Goal: Information Seeking & Learning: Learn about a topic

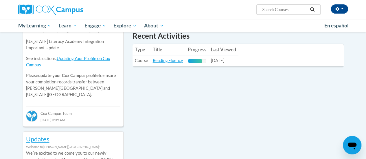
scroll to position [202, 0]
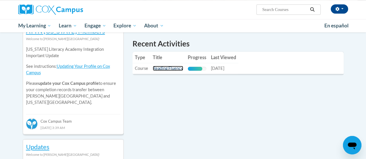
click at [166, 69] on link "Reading Fluency" at bounding box center [168, 68] width 30 height 5
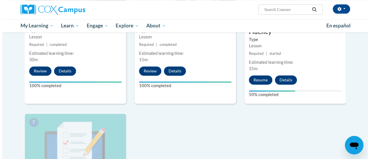
scroll to position [347, 0]
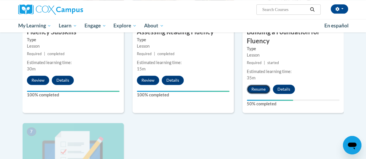
click at [262, 88] on button "Resume" at bounding box center [258, 89] width 23 height 9
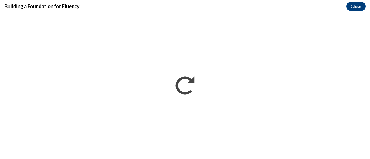
scroll to position [0, 0]
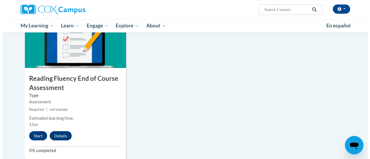
scroll to position [463, 0]
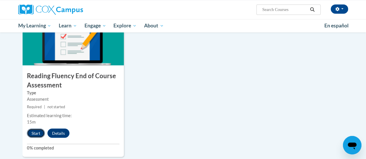
click at [37, 132] on button "Start" at bounding box center [36, 133] width 18 height 9
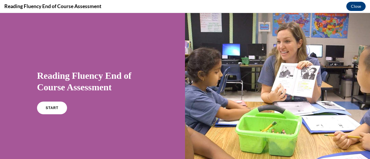
scroll to position [0, 0]
click at [49, 106] on link "START" at bounding box center [52, 108] width 32 height 13
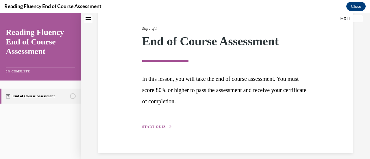
scroll to position [73, 0]
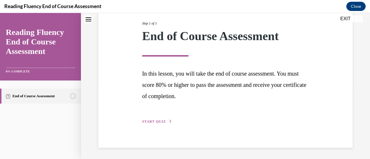
click at [154, 121] on span "START QUIZ" at bounding box center [154, 122] width 24 height 4
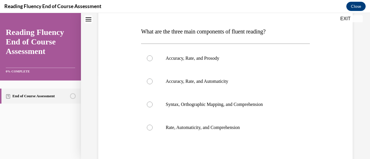
scroll to position [93, 0]
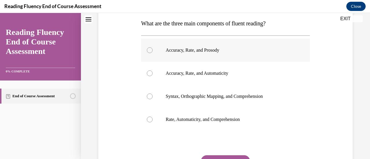
click at [150, 48] on div at bounding box center [150, 50] width 6 height 6
click at [150, 48] on input "Accuracy, Rate, and Prosody" at bounding box center [150, 50] width 6 height 6
radio input "true"
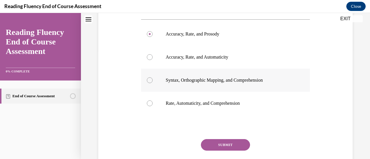
scroll to position [148, 0]
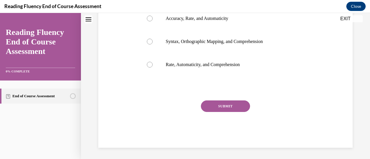
click at [237, 104] on button "SUBMIT" at bounding box center [225, 107] width 49 height 12
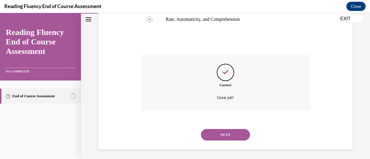
scroll to position [195, 0]
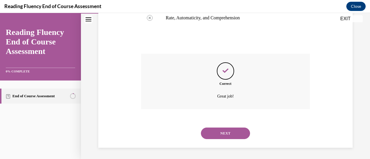
click at [227, 132] on button "NEXT" at bounding box center [225, 134] width 49 height 12
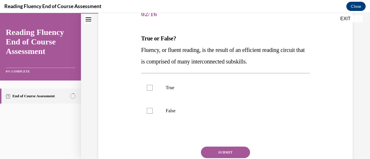
scroll to position [87, 0]
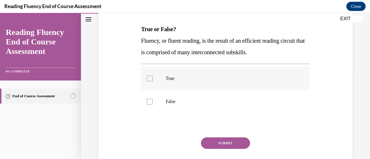
click at [147, 78] on div at bounding box center [150, 79] width 6 height 6
click at [147, 78] on input "True" at bounding box center [150, 79] width 6 height 6
checkbox input "true"
click at [226, 144] on button "SUBMIT" at bounding box center [225, 144] width 49 height 12
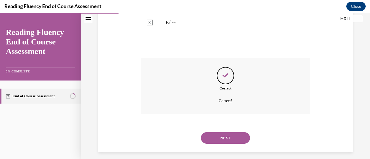
scroll to position [171, 0]
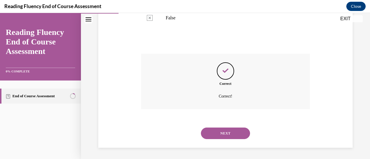
click at [231, 133] on button "NEXT" at bounding box center [225, 134] width 49 height 12
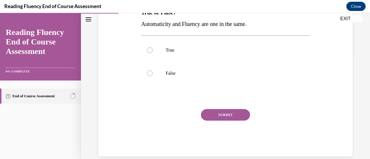
scroll to position [112, 0]
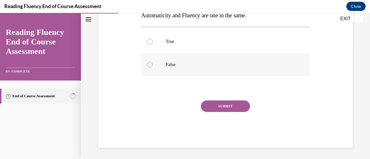
click at [150, 63] on div at bounding box center [150, 65] width 6 height 6
click at [150, 63] on input "False" at bounding box center [150, 65] width 6 height 6
radio input "true"
click at [224, 107] on button "SUBMIT" at bounding box center [225, 107] width 49 height 12
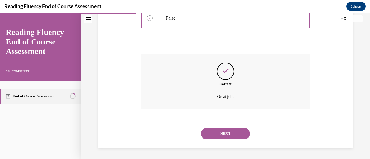
scroll to position [159, 0]
click at [224, 134] on button "NEXT" at bounding box center [225, 134] width 49 height 12
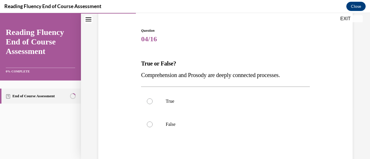
scroll to position [58, 0]
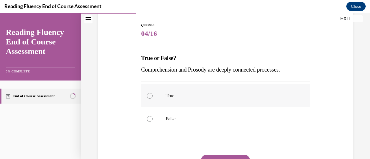
click at [166, 98] on p "True" at bounding box center [231, 96] width 130 height 6
click at [153, 98] on input "True" at bounding box center [150, 96] width 6 height 6
radio input "true"
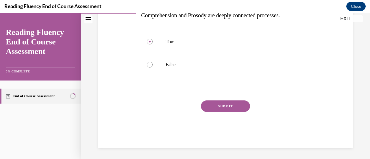
click at [219, 103] on button "SUBMIT" at bounding box center [225, 107] width 49 height 12
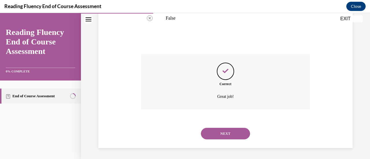
scroll to position [159, 0]
click at [223, 134] on button "NEXT" at bounding box center [225, 134] width 49 height 12
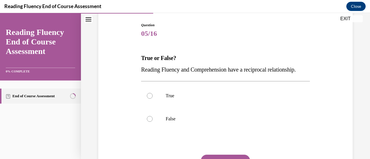
scroll to position [87, 0]
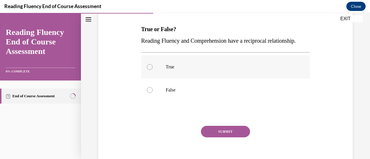
click at [157, 75] on label "True" at bounding box center [225, 67] width 169 height 23
click at [153, 70] on input "True" at bounding box center [150, 67] width 6 height 6
radio input "true"
click at [234, 138] on button "SUBMIT" at bounding box center [225, 132] width 49 height 12
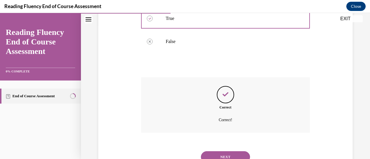
scroll to position [171, 0]
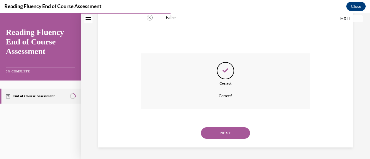
click at [235, 134] on button "NEXT" at bounding box center [225, 134] width 49 height 12
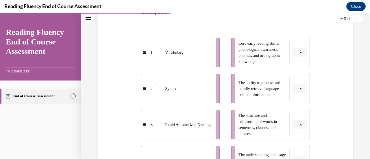
scroll to position [145, 0]
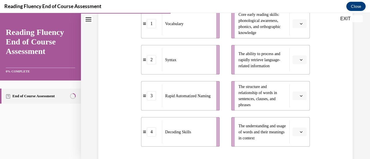
click at [299, 134] on span "button" at bounding box center [301, 132] width 4 height 4
click at [294, 86] on span "1" at bounding box center [294, 84] width 2 height 5
click at [300, 96] on button "button" at bounding box center [300, 96] width 14 height 9
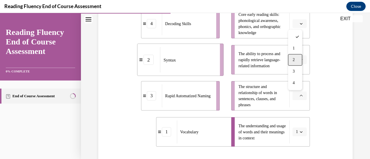
click at [292, 61] on div "2" at bounding box center [295, 60] width 14 height 12
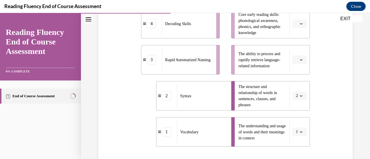
scroll to position [116, 0]
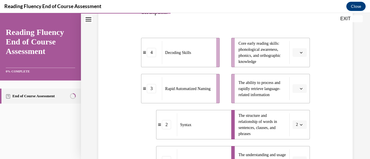
click at [300, 89] on icon "button" at bounding box center [301, 88] width 3 height 1
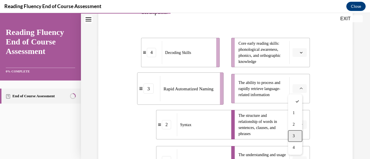
click at [299, 136] on div "3" at bounding box center [295, 136] width 14 height 12
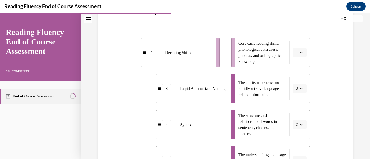
click at [298, 55] on button "button" at bounding box center [300, 52] width 14 height 9
click at [299, 117] on div "4" at bounding box center [295, 112] width 14 height 12
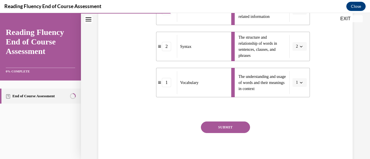
scroll to position [215, 0]
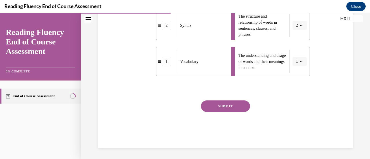
click at [235, 107] on button "SUBMIT" at bounding box center [225, 107] width 49 height 12
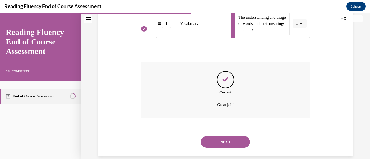
scroll to position [262, 0]
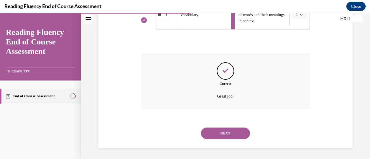
click at [234, 131] on button "NEXT" at bounding box center [225, 134] width 49 height 12
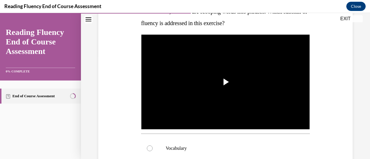
scroll to position [87, 0]
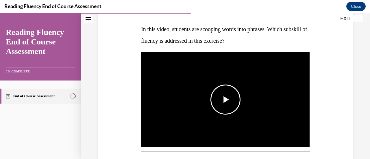
click at [226, 100] on span "Video player" at bounding box center [226, 100] width 0 height 0
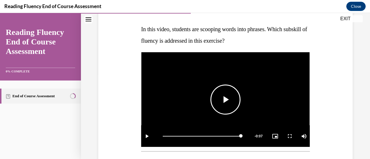
click at [226, 100] on span "Video player" at bounding box center [226, 100] width 0 height 0
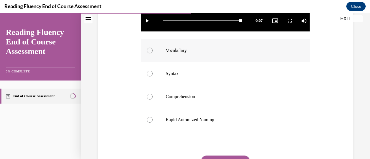
scroll to position [231, 0]
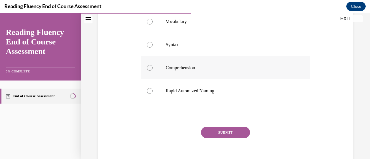
click at [150, 65] on div at bounding box center [150, 68] width 6 height 6
click at [150, 65] on input "Comprehension" at bounding box center [150, 68] width 6 height 6
radio input "true"
click at [234, 130] on button "SUBMIT" at bounding box center [225, 133] width 49 height 12
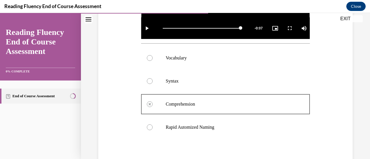
scroll to position [187, 0]
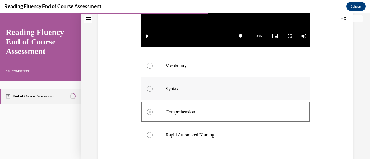
click at [148, 88] on div at bounding box center [150, 89] width 6 height 6
click at [149, 86] on div at bounding box center [150, 89] width 6 height 6
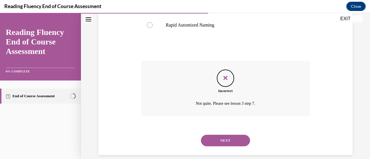
scroll to position [303, 0]
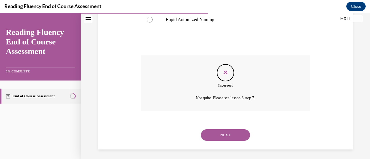
click at [227, 135] on button "NEXT" at bounding box center [225, 136] width 49 height 12
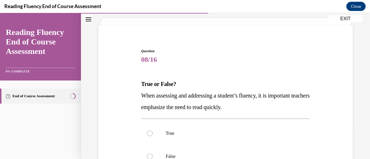
scroll to position [58, 0]
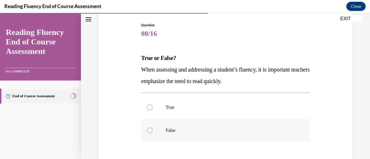
click at [147, 131] on div at bounding box center [150, 131] width 6 height 6
click at [147, 131] on input "False" at bounding box center [150, 131] width 6 height 6
radio input "true"
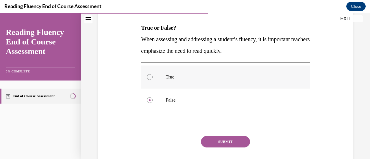
scroll to position [116, 0]
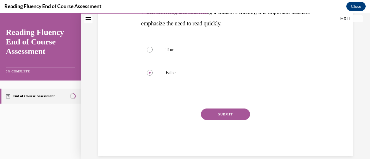
click at [224, 114] on button "SUBMIT" at bounding box center [225, 115] width 49 height 12
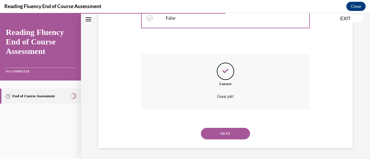
scroll to position [171, 0]
click at [226, 133] on button "NEXT" at bounding box center [225, 134] width 49 height 12
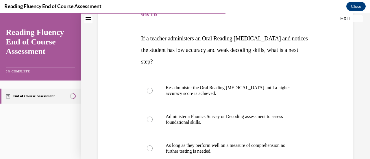
scroll to position [87, 0]
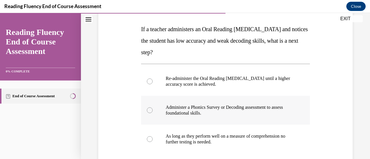
click at [148, 110] on div at bounding box center [150, 111] width 6 height 6
click at [148, 110] on input "Administer a Phonics Survey or Decoding assessment to assess foundational skill…" at bounding box center [150, 111] width 6 height 6
radio input "true"
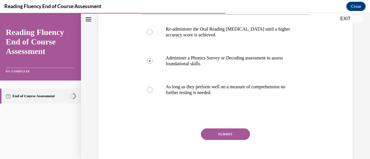
scroll to position [145, 0]
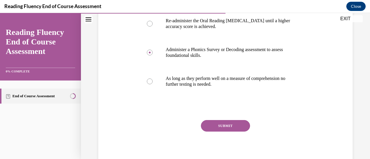
click at [223, 126] on button "SUBMIT" at bounding box center [225, 126] width 49 height 12
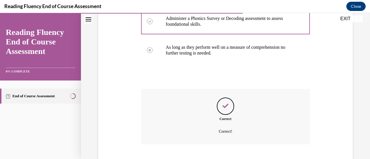
scroll to position [211, 0]
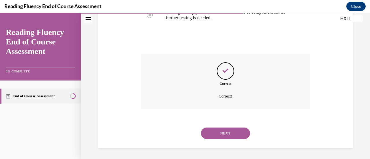
click at [226, 132] on button "NEXT" at bounding box center [225, 134] width 49 height 12
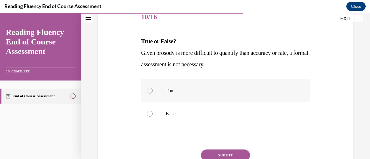
scroll to position [87, 0]
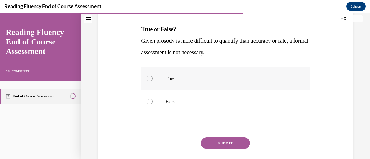
click at [149, 80] on div at bounding box center [150, 79] width 6 height 6
click at [149, 80] on input "True" at bounding box center [150, 79] width 6 height 6
radio input "true"
click at [227, 141] on button "SUBMIT" at bounding box center [225, 144] width 49 height 12
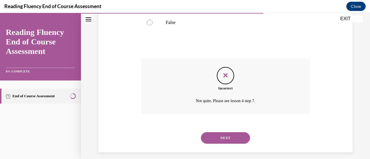
scroll to position [171, 0]
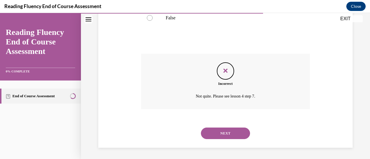
click at [227, 134] on button "NEXT" at bounding box center [225, 134] width 49 height 12
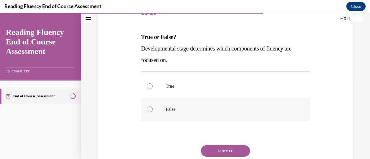
scroll to position [87, 0]
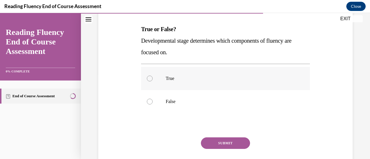
click at [150, 80] on div at bounding box center [150, 79] width 6 height 6
click at [150, 80] on input "True" at bounding box center [150, 79] width 6 height 6
radio input "true"
click at [224, 145] on button "SUBMIT" at bounding box center [225, 144] width 49 height 12
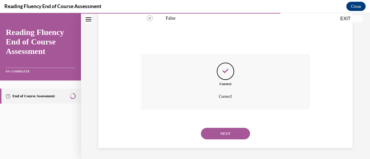
scroll to position [171, 0]
click at [233, 134] on button "NEXT" at bounding box center [225, 134] width 49 height 12
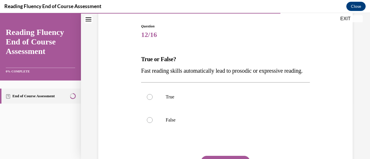
scroll to position [58, 0]
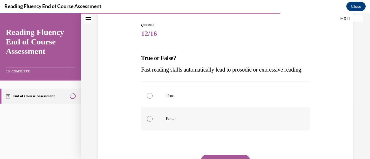
click at [150, 122] on div at bounding box center [150, 119] width 6 height 6
click at [150, 122] on input "False" at bounding box center [150, 119] width 6 height 6
radio input "true"
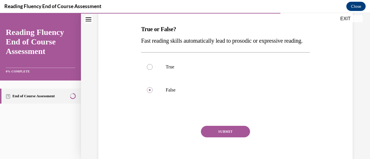
click at [222, 138] on button "SUBMIT" at bounding box center [225, 132] width 49 height 12
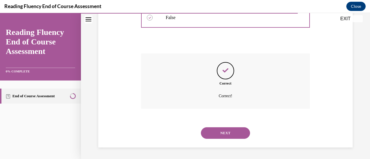
scroll to position [171, 0]
click at [226, 129] on button "NEXT" at bounding box center [225, 134] width 49 height 12
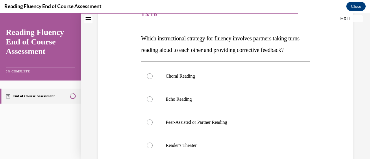
scroll to position [87, 0]
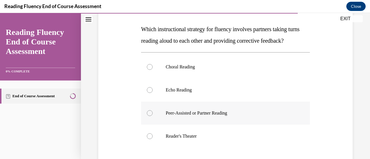
click at [149, 116] on div at bounding box center [150, 113] width 6 height 6
click at [149, 116] on input "Peer-Assisted or Partner Reading" at bounding box center [150, 113] width 6 height 6
radio input "true"
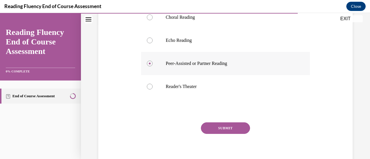
scroll to position [145, 0]
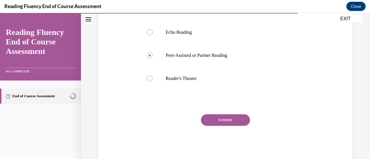
click at [228, 126] on button "SUBMIT" at bounding box center [225, 121] width 49 height 12
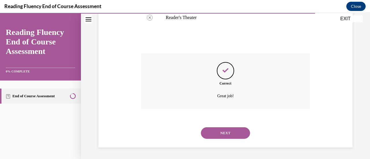
scroll to position [217, 0]
click at [220, 135] on button "NEXT" at bounding box center [225, 134] width 49 height 12
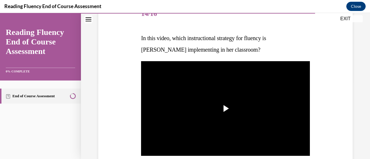
scroll to position [87, 0]
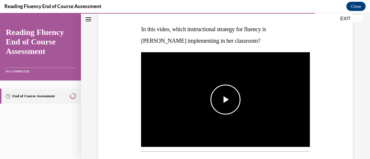
click at [226, 100] on span "Video player" at bounding box center [226, 100] width 0 height 0
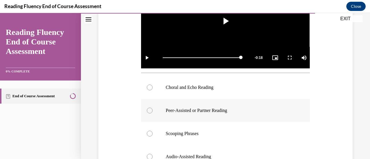
scroll to position [174, 0]
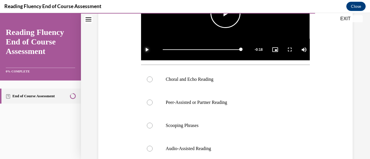
click at [150, 50] on span "Video player" at bounding box center [147, 50] width 12 height 0
click at [150, 77] on div at bounding box center [150, 80] width 6 height 6
click at [150, 77] on input "Choral and Echo Reading" at bounding box center [150, 80] width 6 height 6
radio input "true"
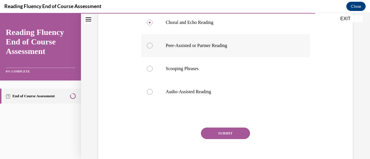
scroll to position [231, 0]
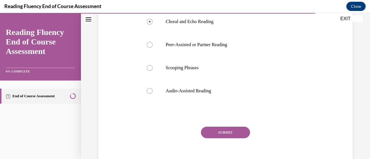
click at [222, 129] on button "SUBMIT" at bounding box center [225, 133] width 49 height 12
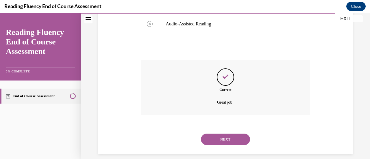
scroll to position [303, 0]
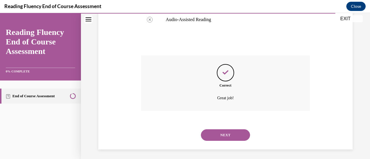
click at [227, 133] on button "NEXT" at bounding box center [225, 136] width 49 height 12
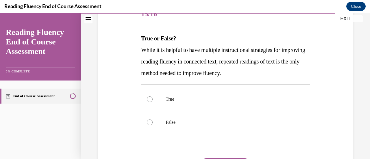
scroll to position [87, 0]
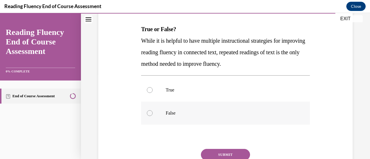
click at [148, 114] on div at bounding box center [150, 113] width 6 height 6
click at [148, 114] on input "False" at bounding box center [150, 113] width 6 height 6
radio input "true"
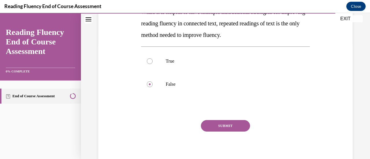
click at [227, 125] on button "SUBMIT" at bounding box center [225, 126] width 49 height 12
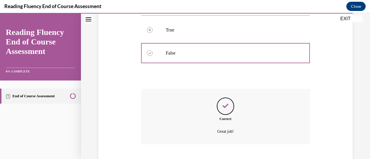
scroll to position [182, 0]
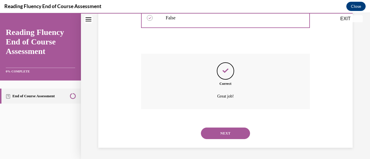
click at [229, 133] on button "NEXT" at bounding box center [225, 134] width 49 height 12
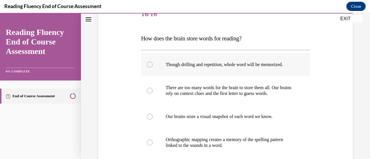
scroll to position [87, 0]
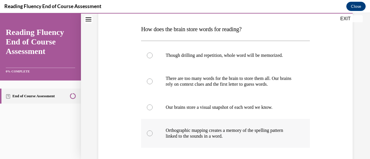
click at [147, 134] on div at bounding box center [150, 134] width 6 height 6
click at [147, 134] on input "Orthographic mapping creates a memory of the spelling pattern linked to the sou…" at bounding box center [150, 134] width 6 height 6
radio input "true"
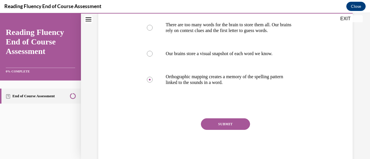
scroll to position [145, 0]
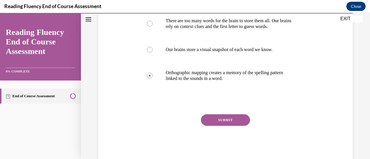
click at [229, 120] on button "SUBMIT" at bounding box center [225, 121] width 49 height 12
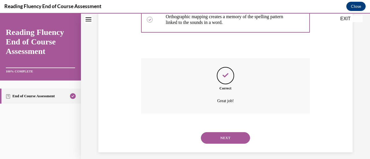
scroll to position [205, 0]
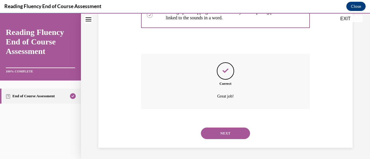
click at [226, 133] on button "NEXT" at bounding box center [225, 134] width 49 height 12
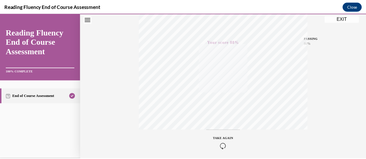
scroll to position [92, 0]
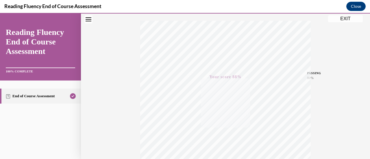
click at [343, 18] on button "EXIT" at bounding box center [345, 18] width 35 height 7
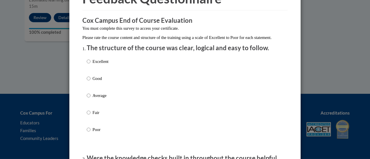
scroll to position [58, 0]
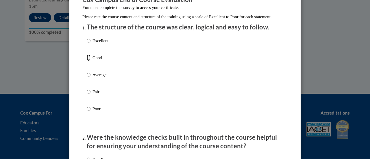
click at [87, 61] on input "Good" at bounding box center [89, 58] width 4 height 6
radio input "true"
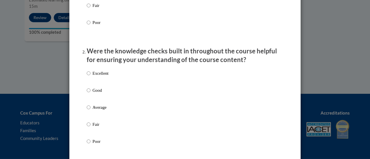
scroll to position [145, 0]
click at [87, 93] on input "Good" at bounding box center [89, 90] width 4 height 6
radio input "true"
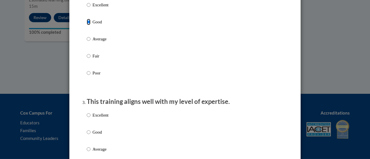
scroll to position [260, 0]
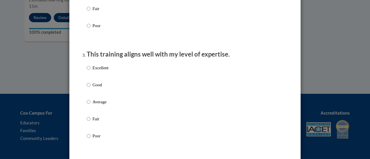
click at [88, 95] on label "Good" at bounding box center [98, 90] width 22 height 16
click at [88, 88] on input "Good" at bounding box center [89, 85] width 4 height 6
radio input "true"
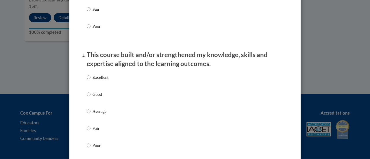
scroll to position [376, 0]
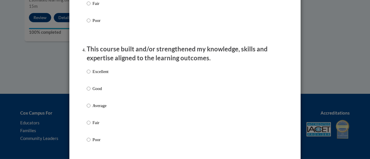
click at [90, 93] on label "Good" at bounding box center [98, 94] width 22 height 16
click at [90, 92] on input "Good" at bounding box center [89, 89] width 4 height 6
radio input "true"
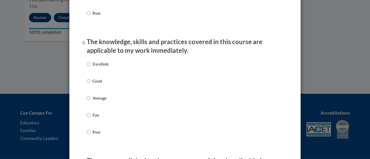
scroll to position [521, 0]
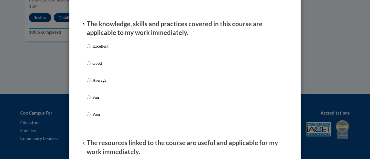
click at [93, 67] on p "Good" at bounding box center [101, 63] width 16 height 6
click at [91, 67] on input "Good" at bounding box center [89, 63] width 4 height 6
radio input "true"
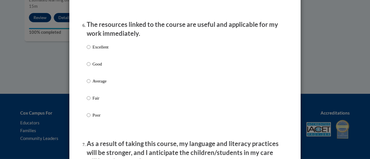
scroll to position [665, 0]
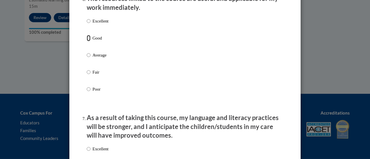
click at [87, 41] on input "Good" at bounding box center [89, 38] width 4 height 6
radio input "true"
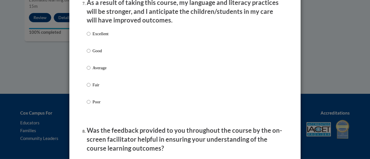
scroll to position [781, 0]
click at [88, 56] on label "Good" at bounding box center [98, 55] width 22 height 16
click at [88, 54] on input "Good" at bounding box center [89, 50] width 4 height 6
radio input "true"
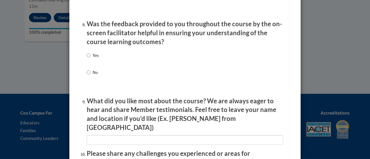
scroll to position [896, 0]
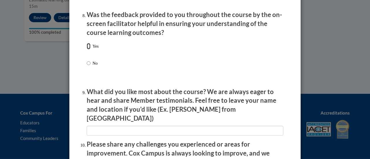
click at [87, 49] on input "Yes" at bounding box center [89, 46] width 4 height 6
radio input "true"
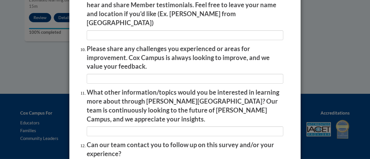
scroll to position [983, 0]
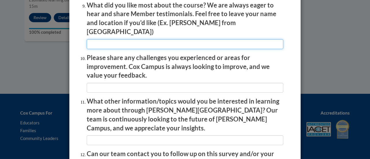
click at [114, 41] on input "textbox" at bounding box center [185, 44] width 197 height 10
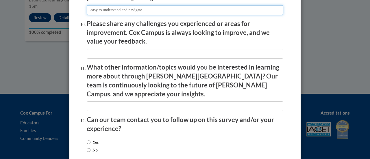
scroll to position [1041, 0]
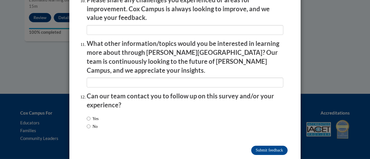
type input "easy to understand and navigate"
click at [87, 123] on input "No" at bounding box center [89, 126] width 4 height 6
radio input "true"
click at [271, 146] on input "Submit feedback" at bounding box center [269, 150] width 36 height 9
